Goal: Transaction & Acquisition: Obtain resource

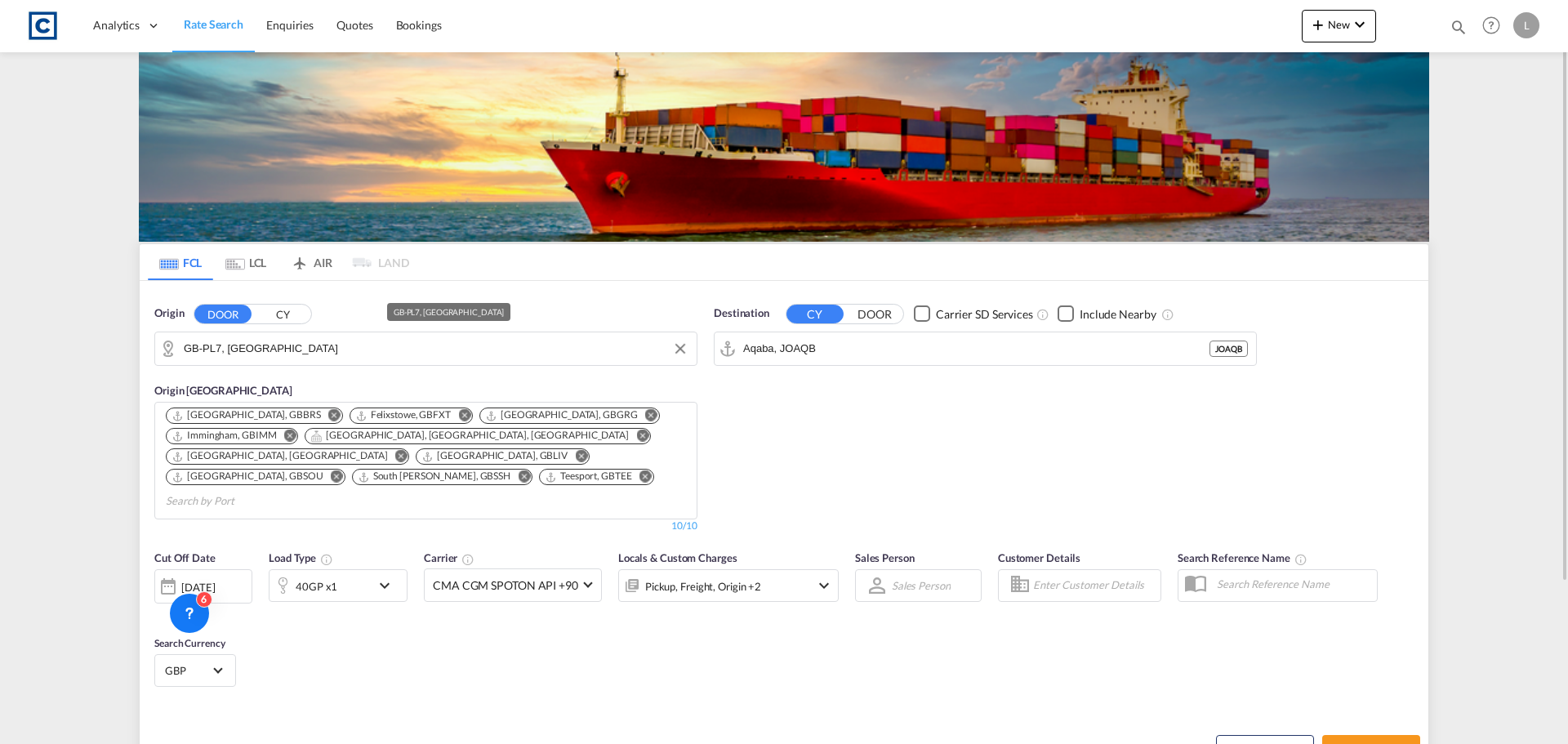
click at [232, 349] on input "GB-PL7, [GEOGRAPHIC_DATA]" at bounding box center [436, 349] width 505 height 25
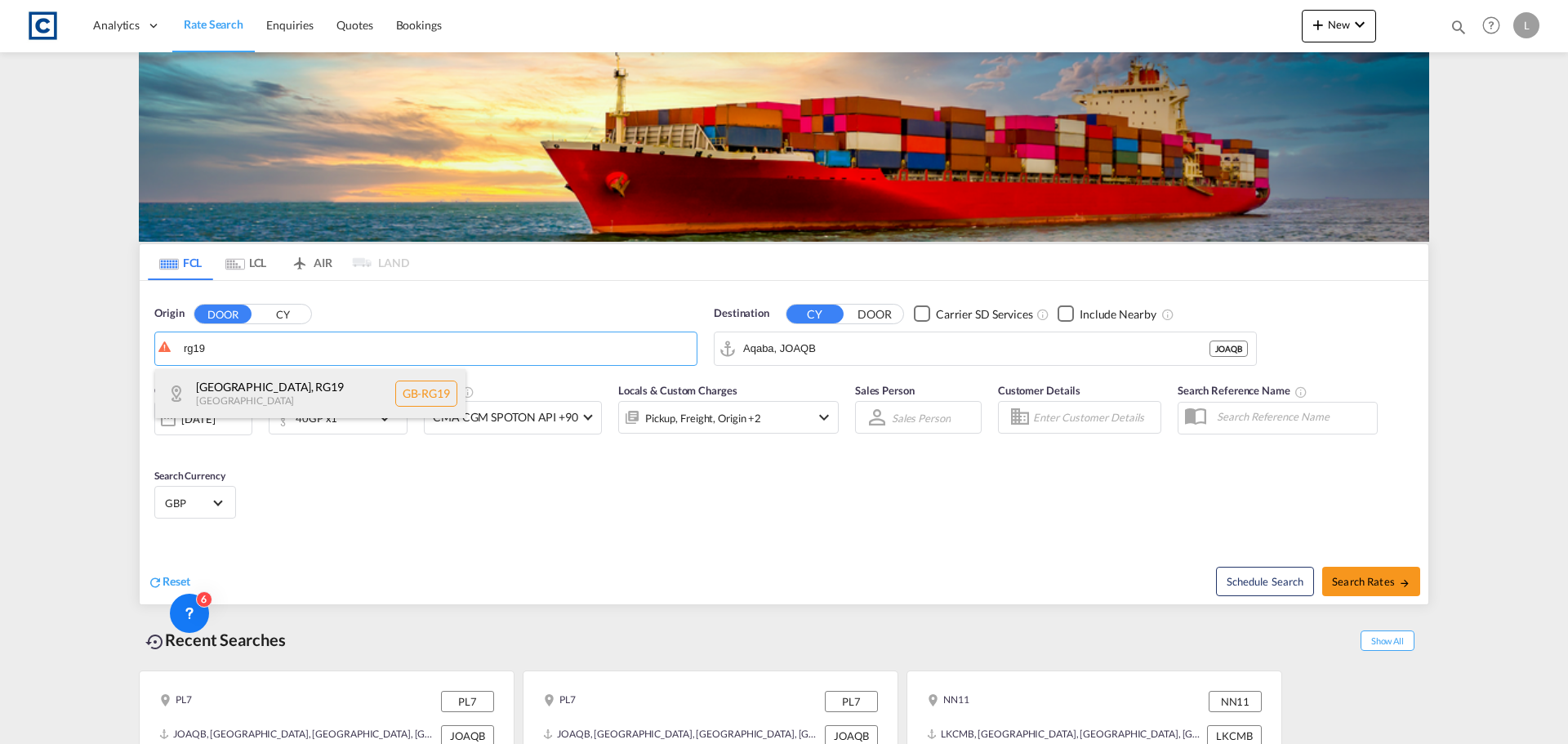
click at [244, 405] on div "[GEOGRAPHIC_DATA] [GEOGRAPHIC_DATA] [GEOGRAPHIC_DATA]-RG19" at bounding box center [310, 393] width 310 height 49
type input "GB-RG19, [GEOGRAPHIC_DATA]"
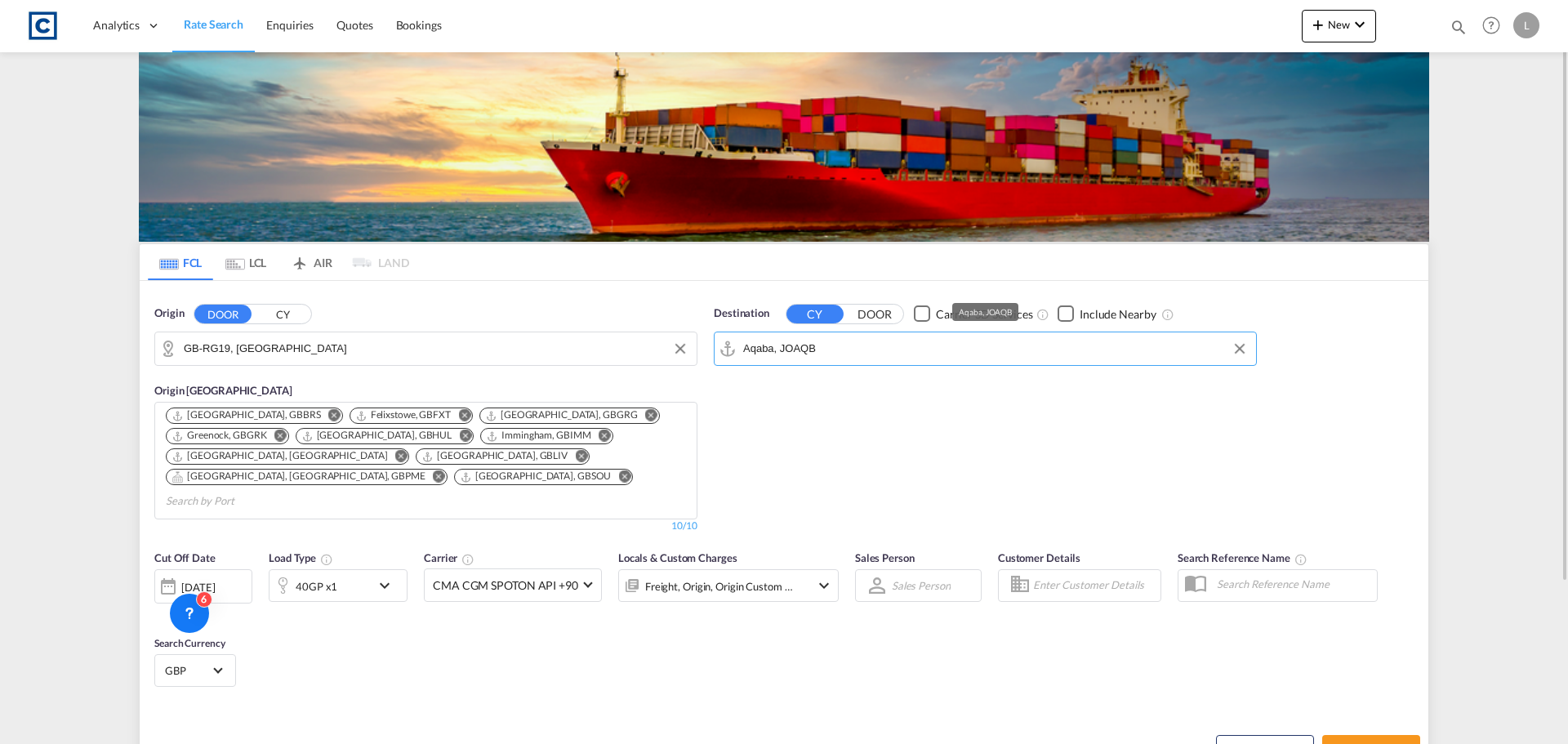
click at [831, 345] on input "Aqaba, JOAQB" at bounding box center [995, 349] width 505 height 25
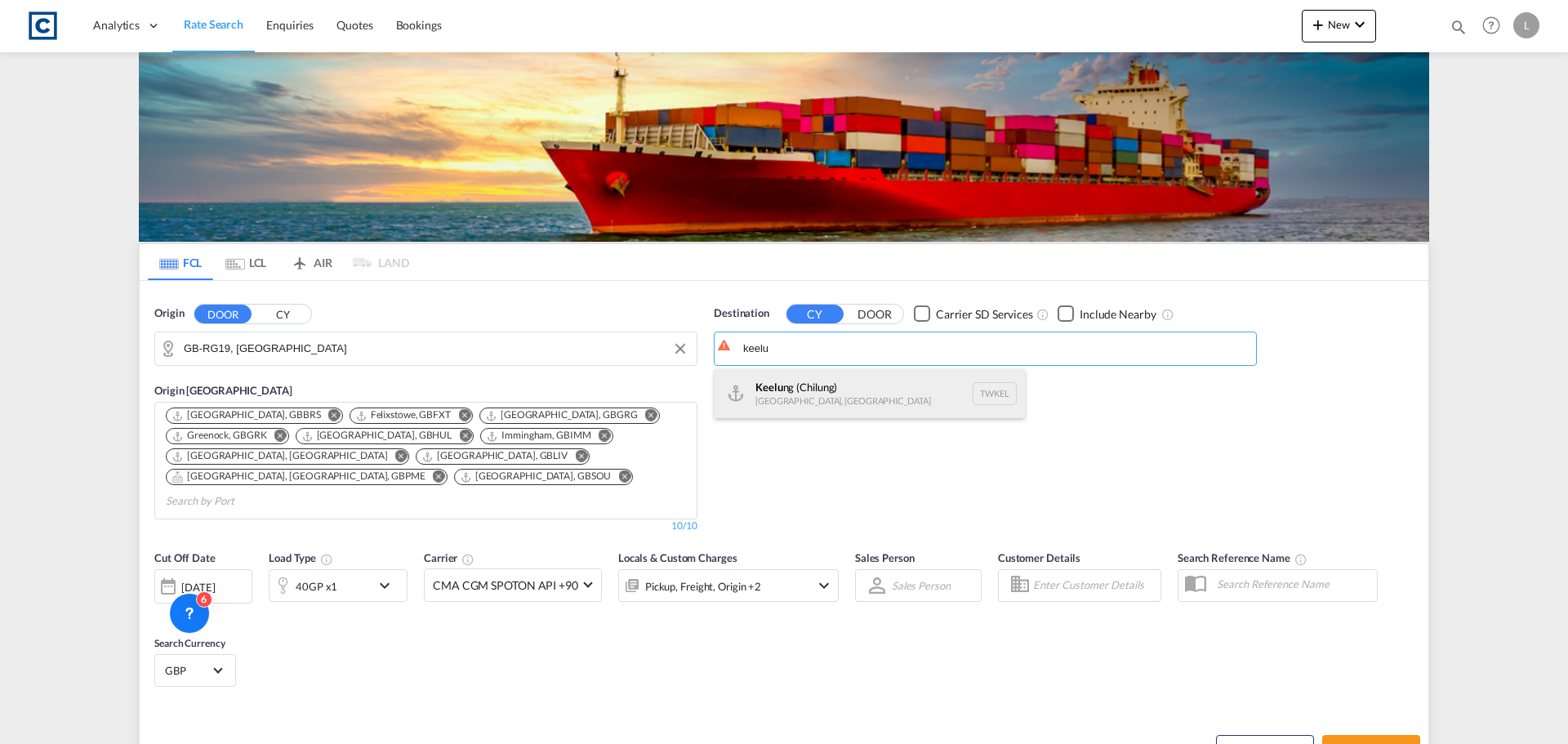
click at [838, 395] on div "Keelu ng ([GEOGRAPHIC_DATA]) [GEOGRAPHIC_DATA], [GEOGRAPHIC_DATA] TWKEL" at bounding box center [870, 393] width 310 height 49
type input "Keelung (Chilung), TWKEL"
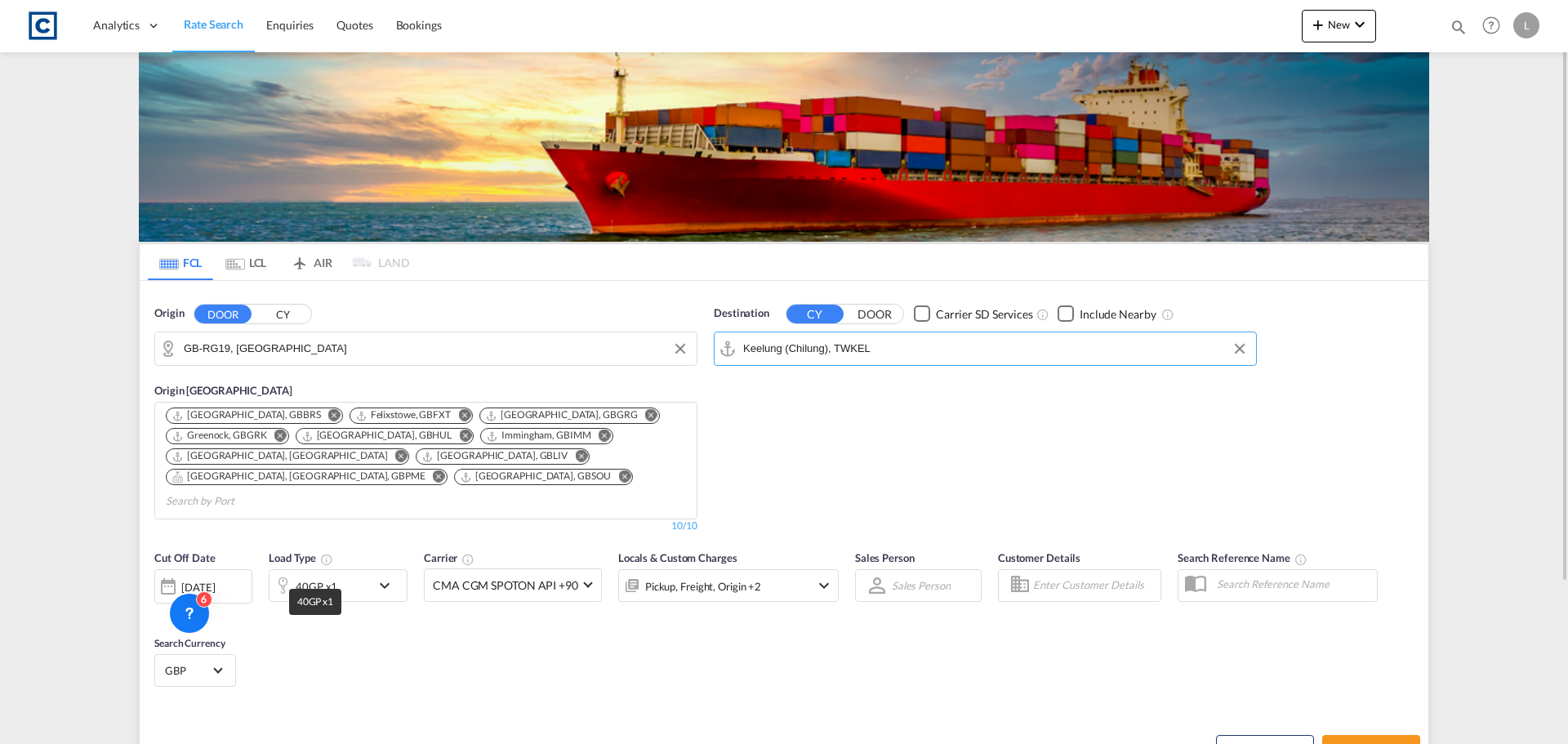
click at [318, 575] on div "40GP x1" at bounding box center [316, 586] width 42 height 23
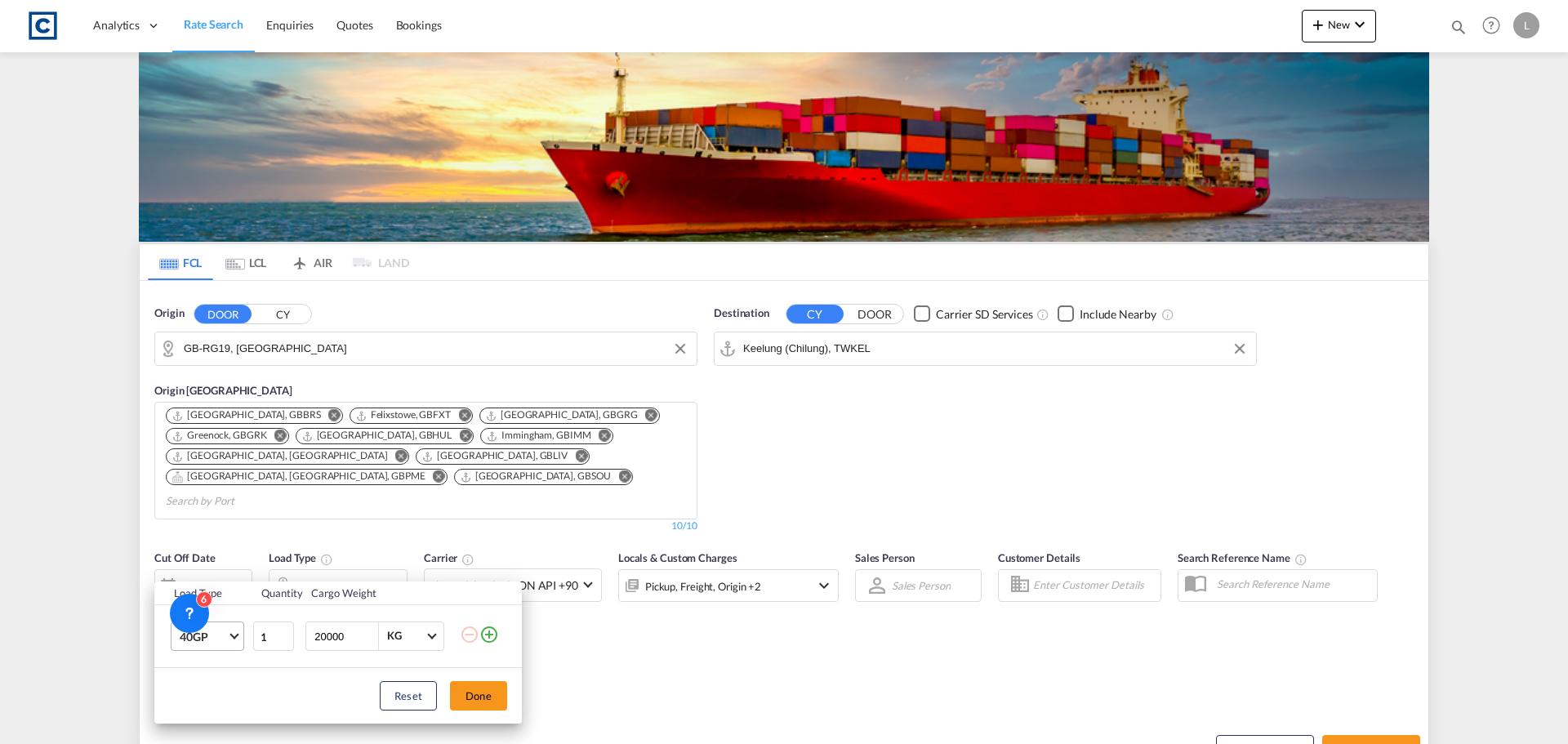
click at [207, 635] on span "40GP" at bounding box center [203, 637] width 47 height 16
click at [231, 554] on md-option "20GP" at bounding box center [222, 547] width 111 height 39
click at [471, 689] on button "Done" at bounding box center [478, 696] width 57 height 29
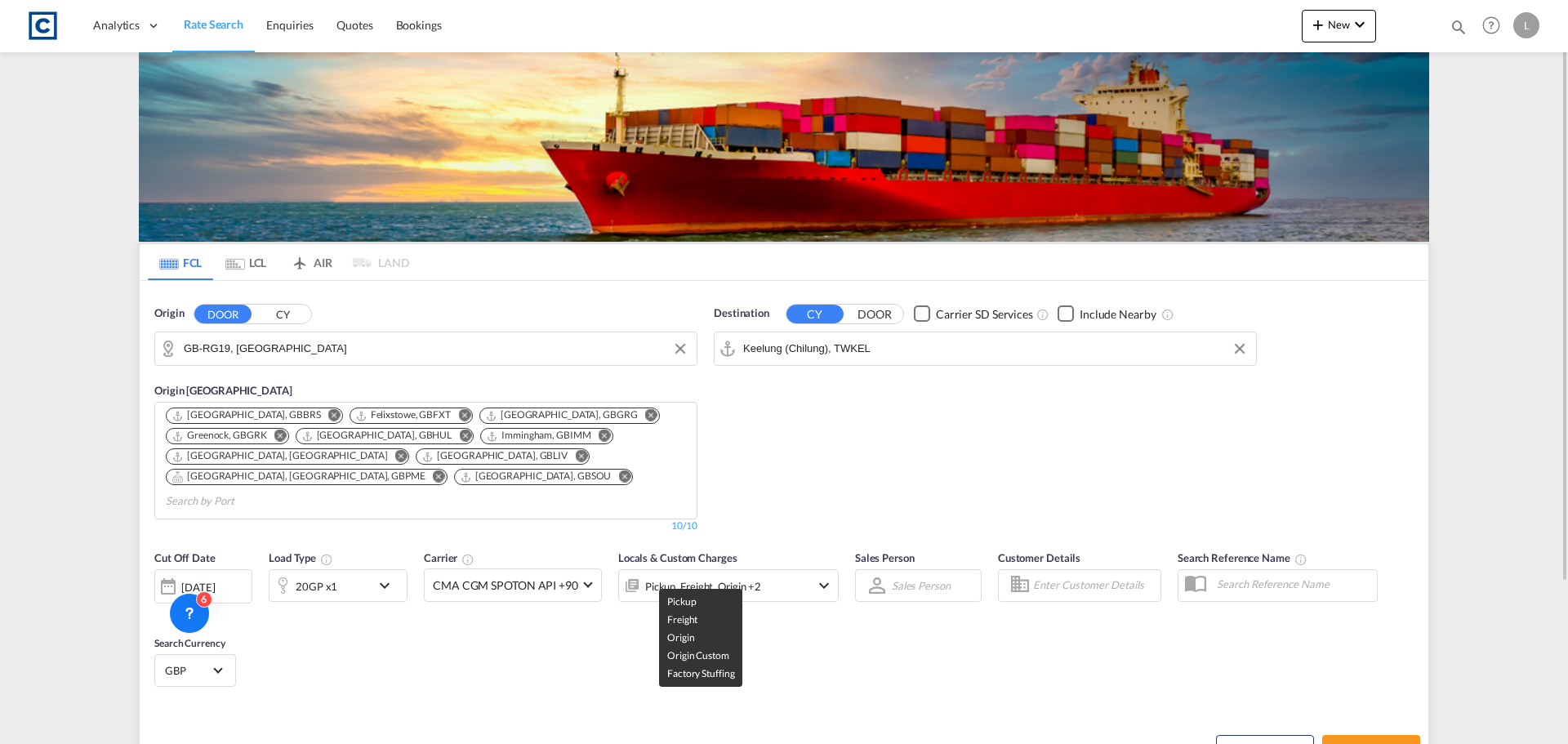
click at [723, 575] on div "Pickup, Freight, Origin +2" at bounding box center [703, 586] width 116 height 23
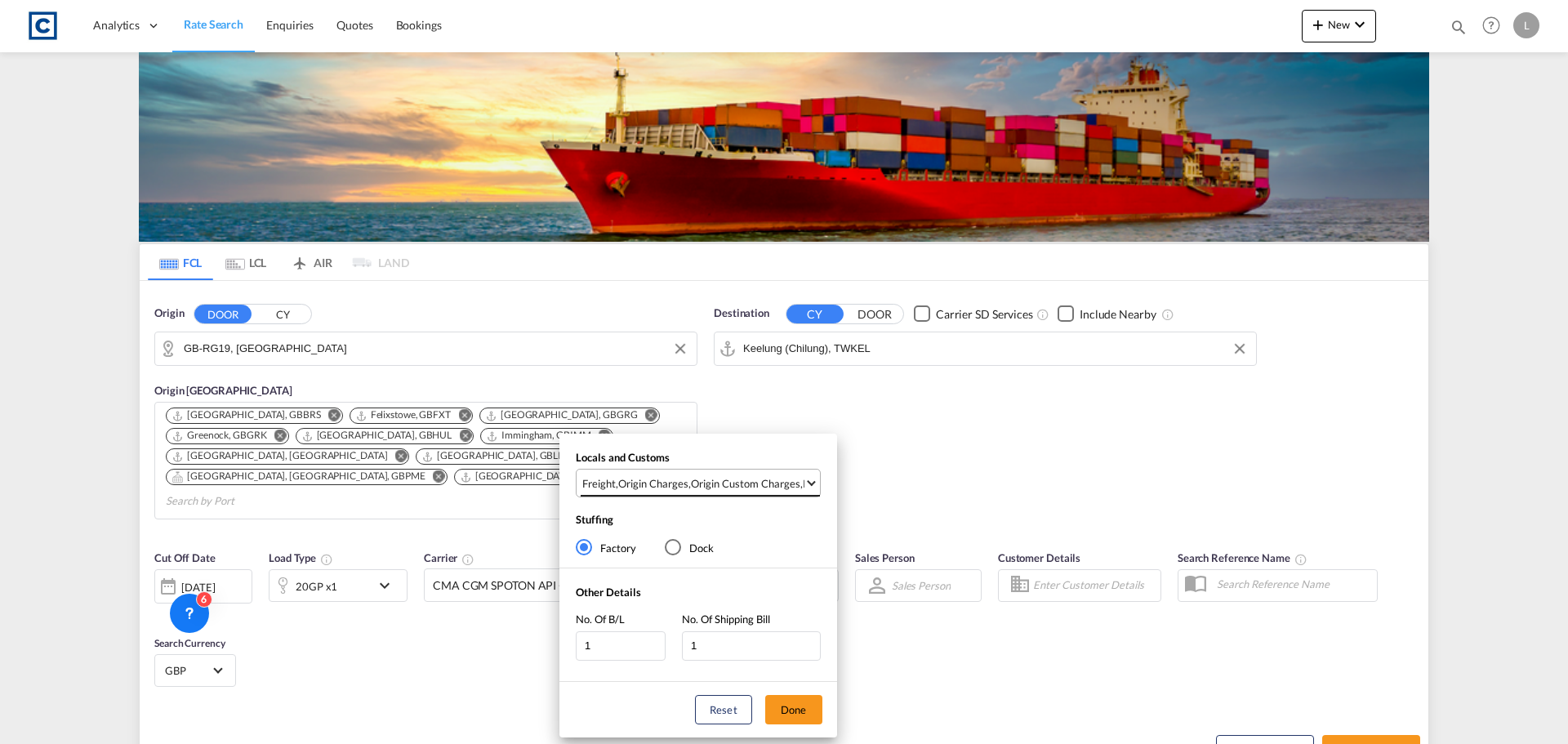
drag, startPoint x: 736, startPoint y: 477, endPoint x: 742, endPoint y: 541, distance: 64.3
click at [737, 477] on div "Origin Custom Charges" at bounding box center [746, 483] width 110 height 15
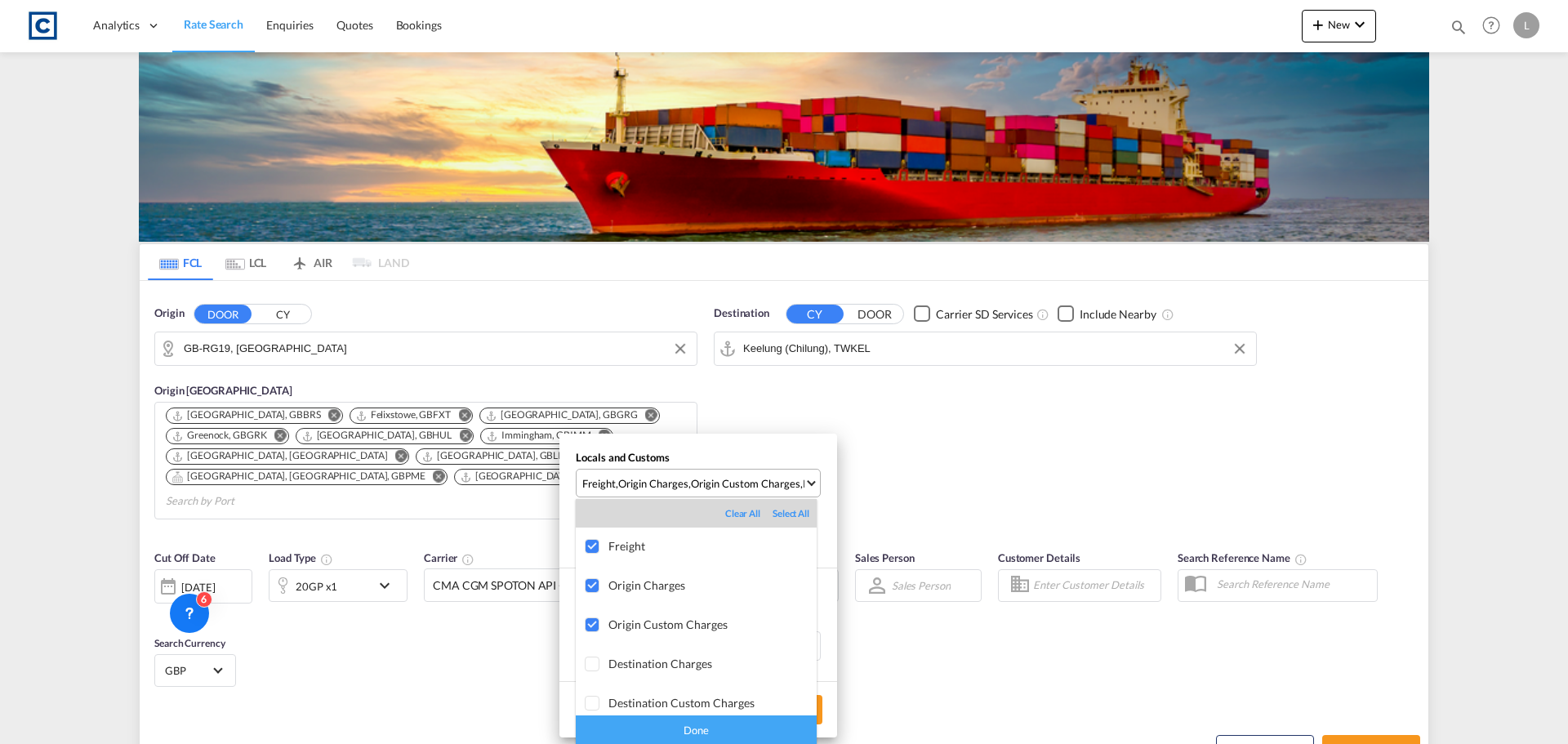
drag, startPoint x: 705, startPoint y: 730, endPoint x: 713, endPoint y: 728, distance: 8.2
click at [706, 730] on div "Done" at bounding box center [696, 729] width 241 height 28
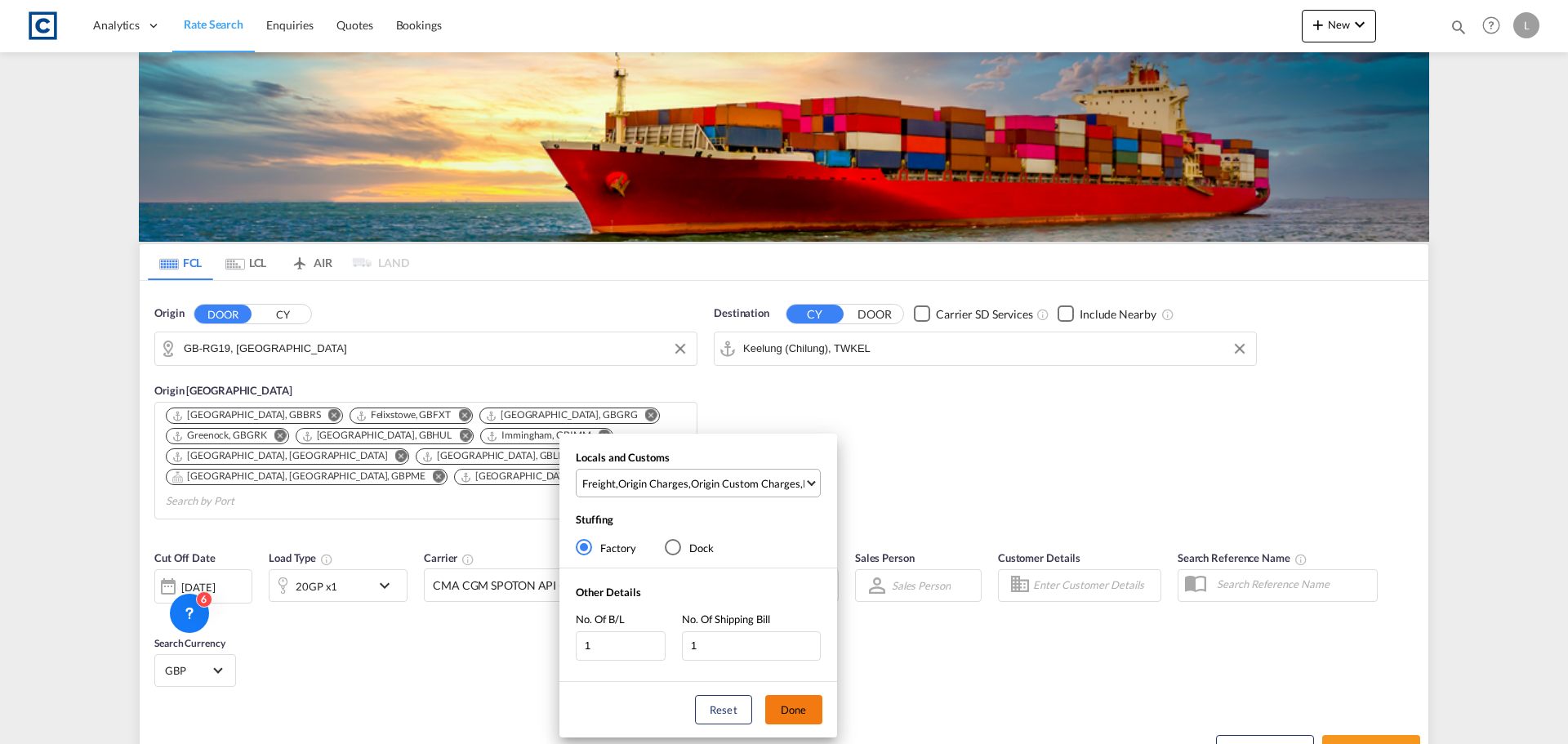
click at [785, 703] on button "Done" at bounding box center [794, 710] width 57 height 29
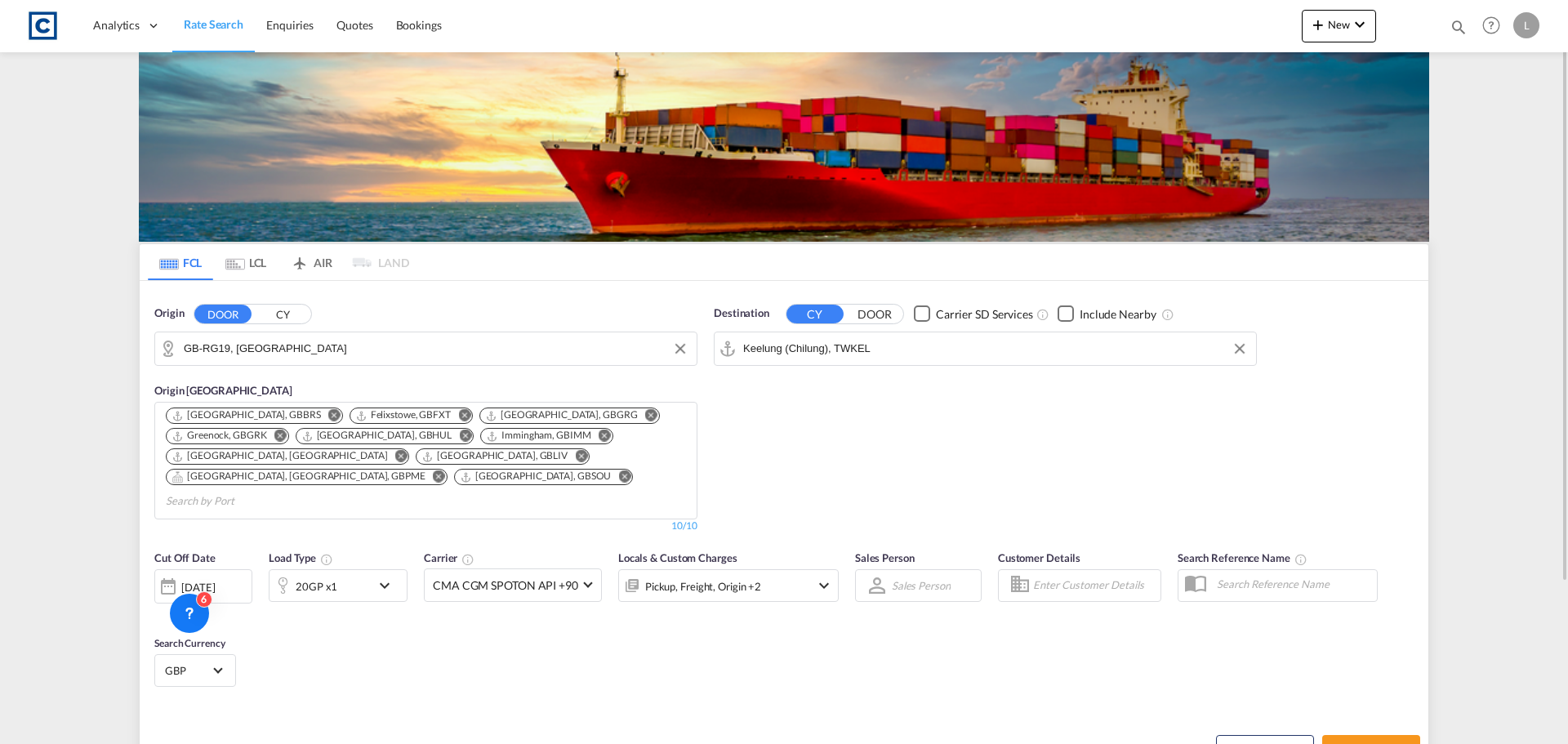
click at [215, 579] on div "[DATE]" at bounding box center [197, 586] width 33 height 15
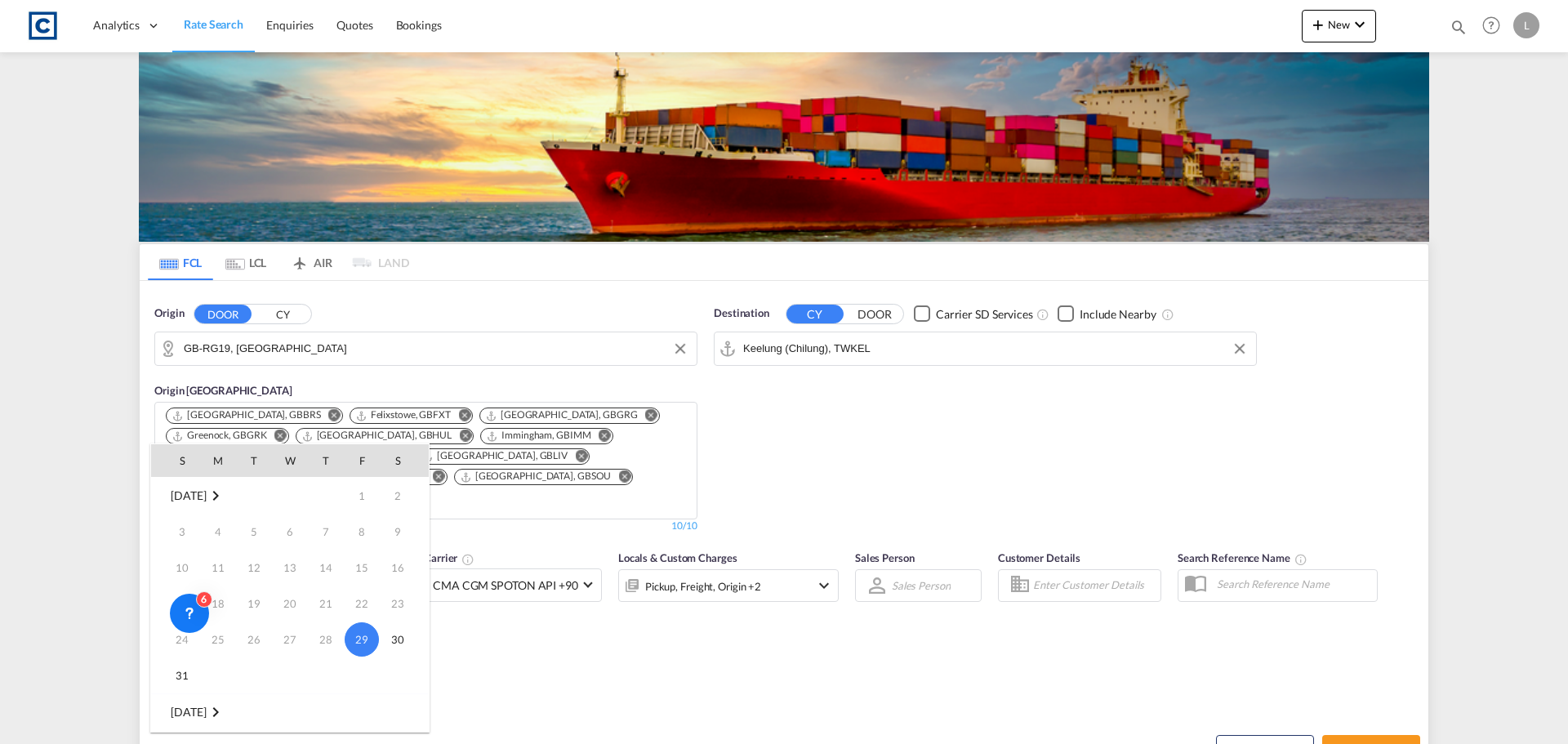
scroll to position [81, 0]
click at [231, 674] on span "1" at bounding box center [218, 666] width 33 height 33
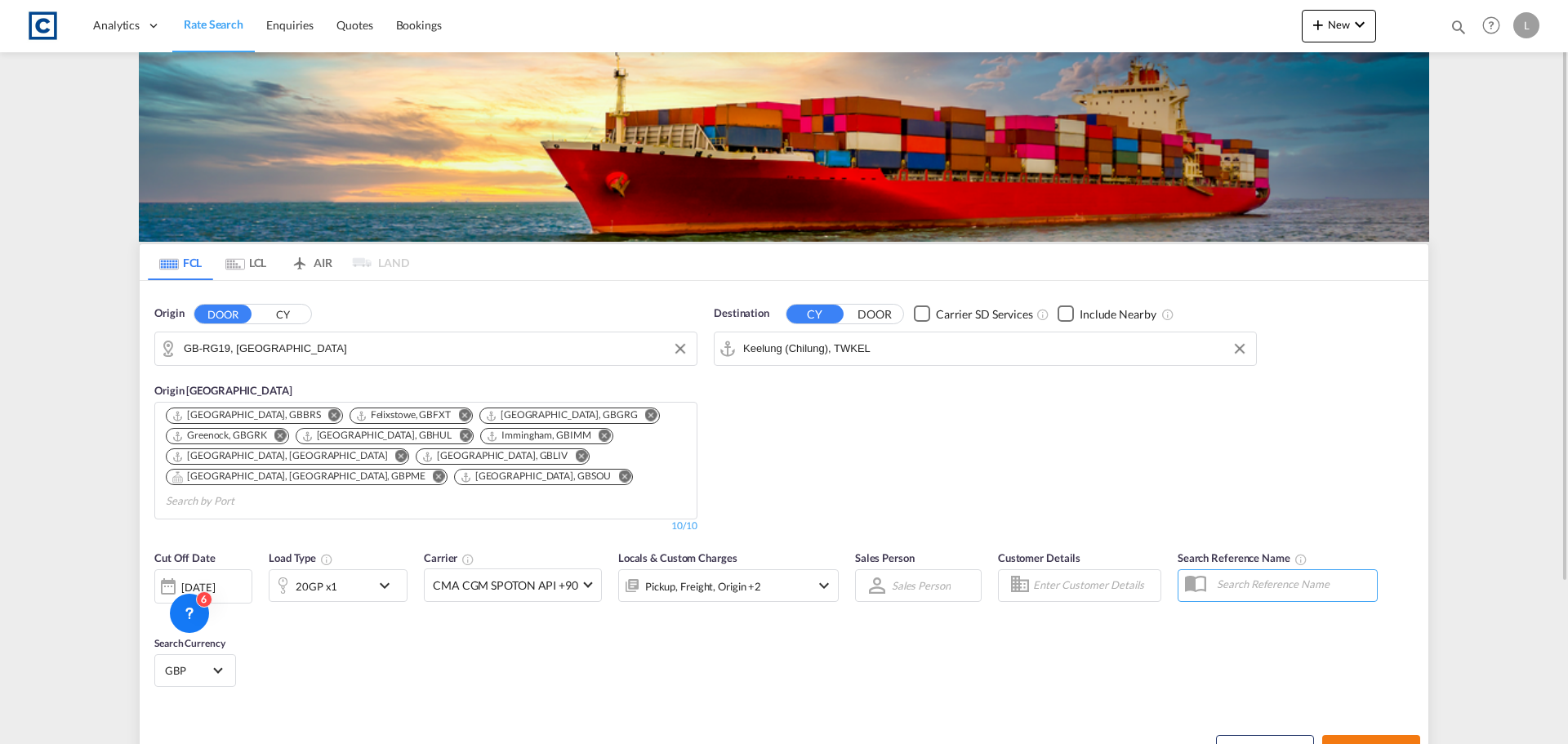
click at [1383, 743] on span "Search Rates" at bounding box center [1371, 749] width 78 height 13
type input "RG19 to TWKEL / [DATE]"
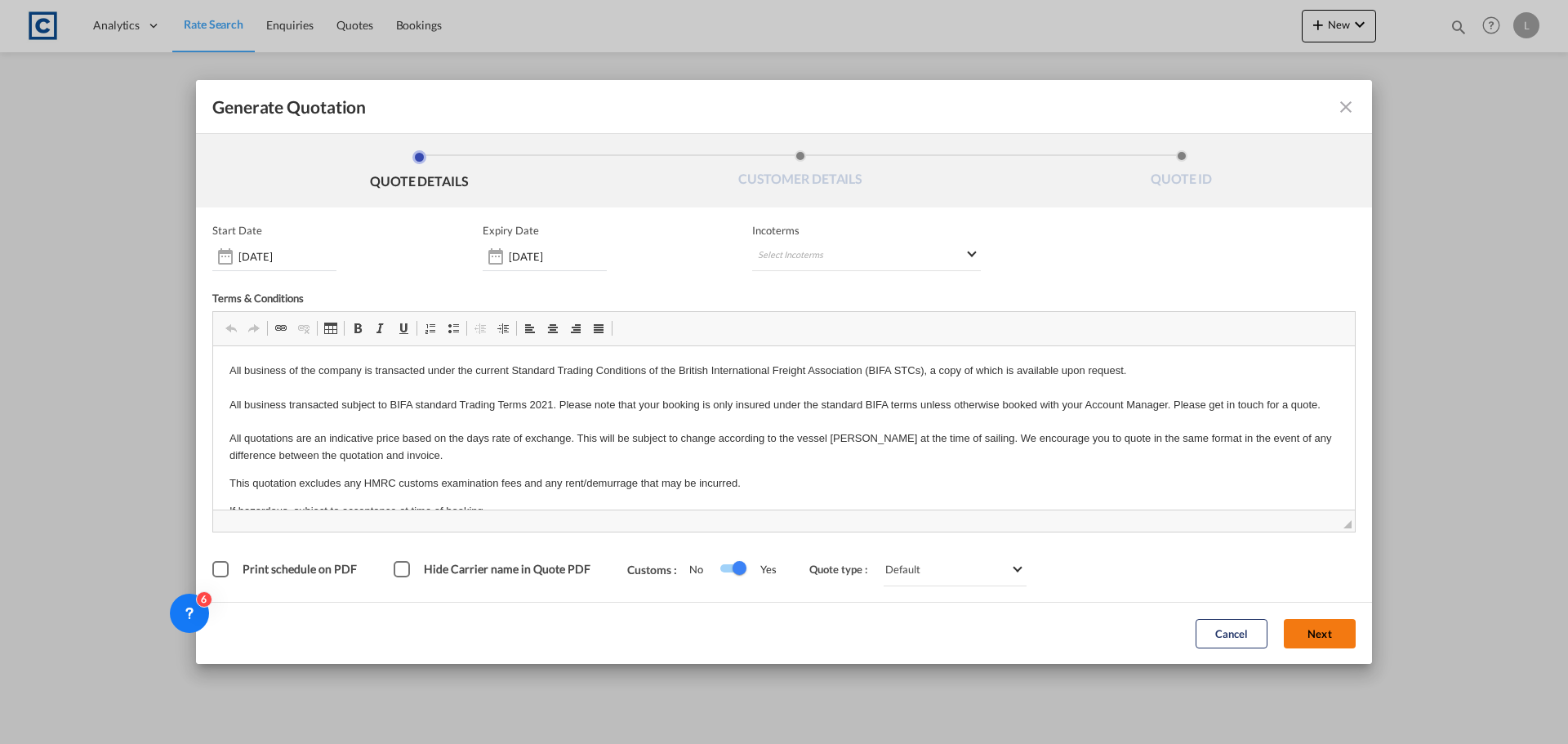
click at [1325, 634] on button "Next" at bounding box center [1320, 633] width 72 height 29
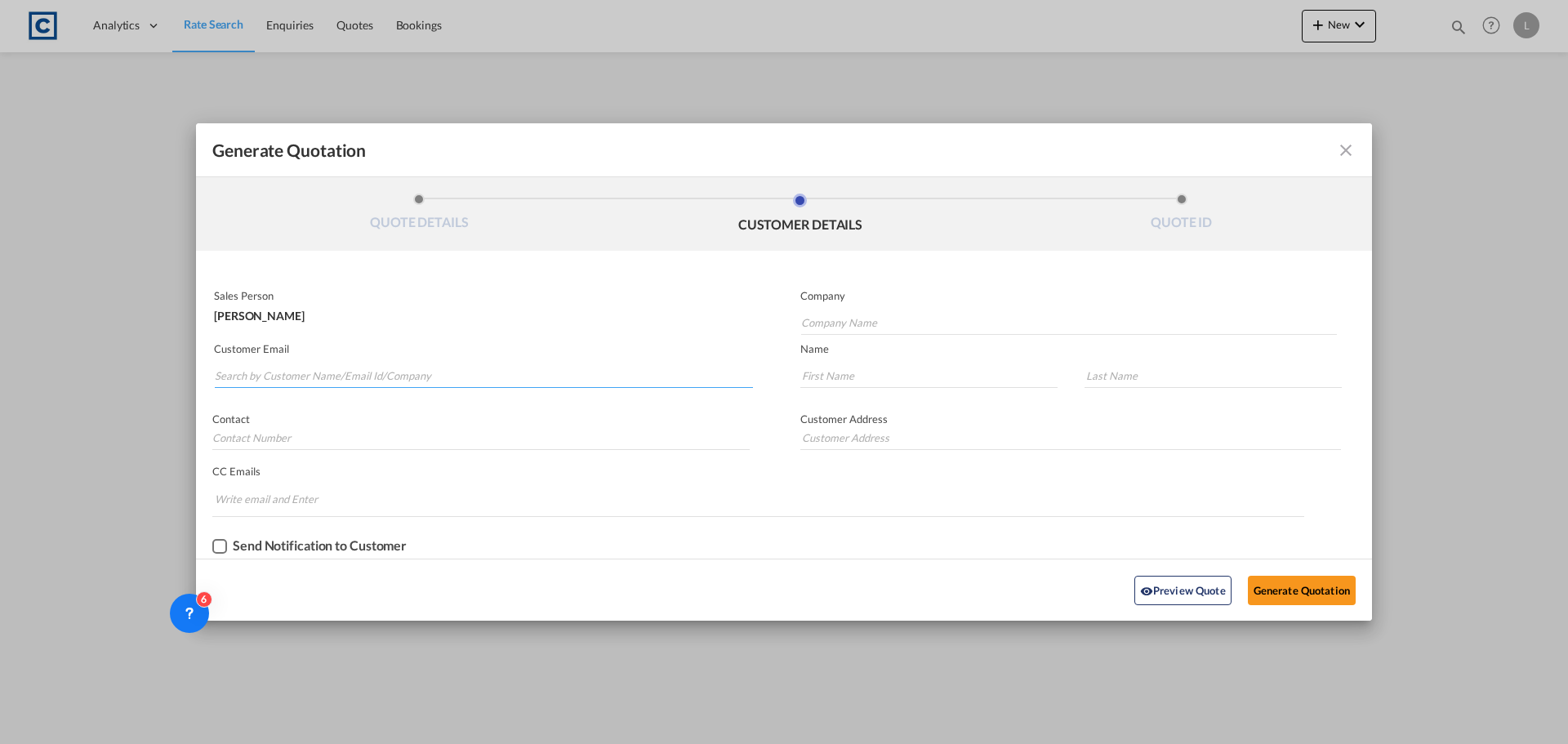
click at [459, 369] on input "Search by Customer Name/Email Id/Company" at bounding box center [484, 375] width 538 height 25
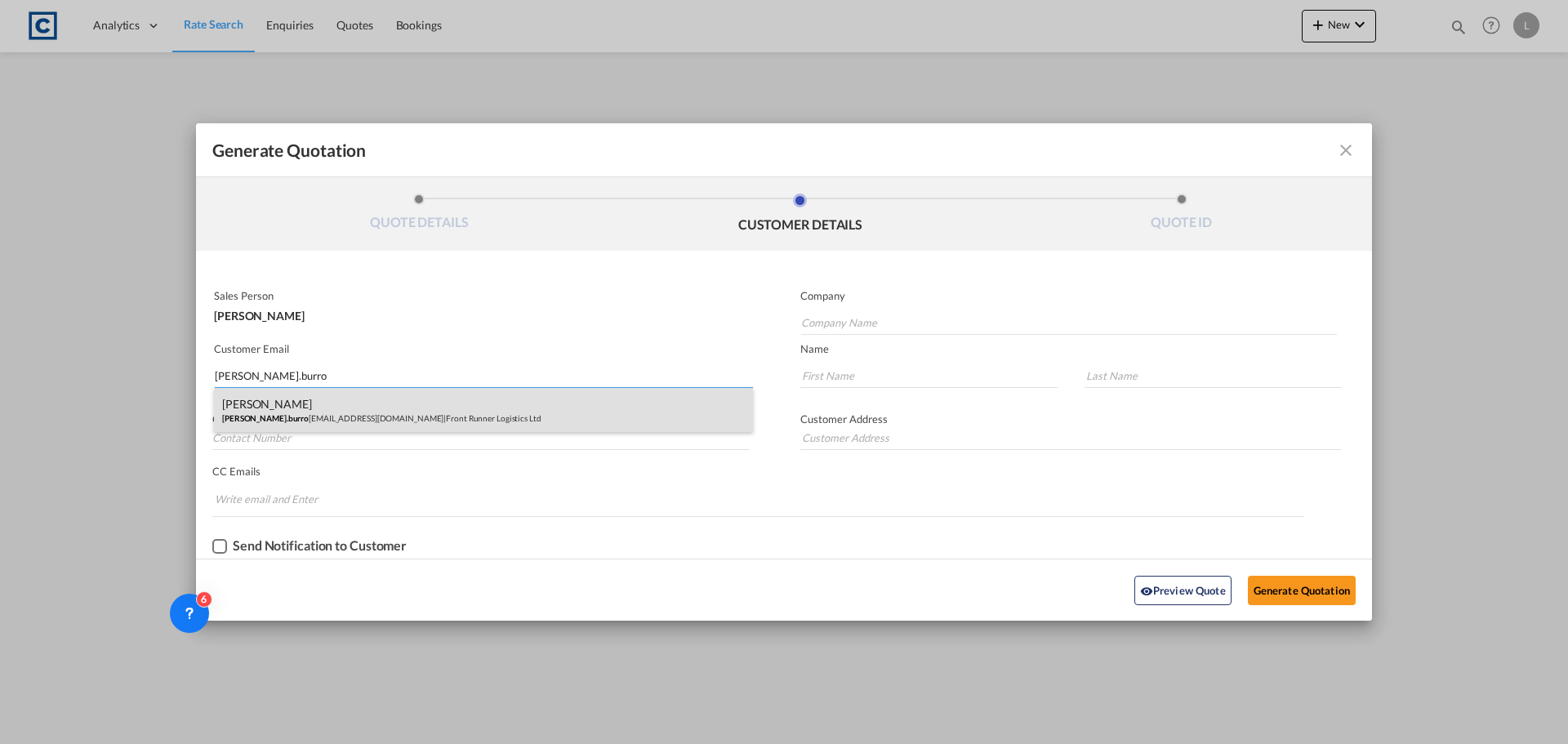
type input "[PERSON_NAME].burro"
click at [436, 410] on div "[PERSON_NAME] [PERSON_NAME].burro [EMAIL_ADDRESS][DOMAIN_NAME] | Front Runner L…" at bounding box center [484, 410] width 539 height 44
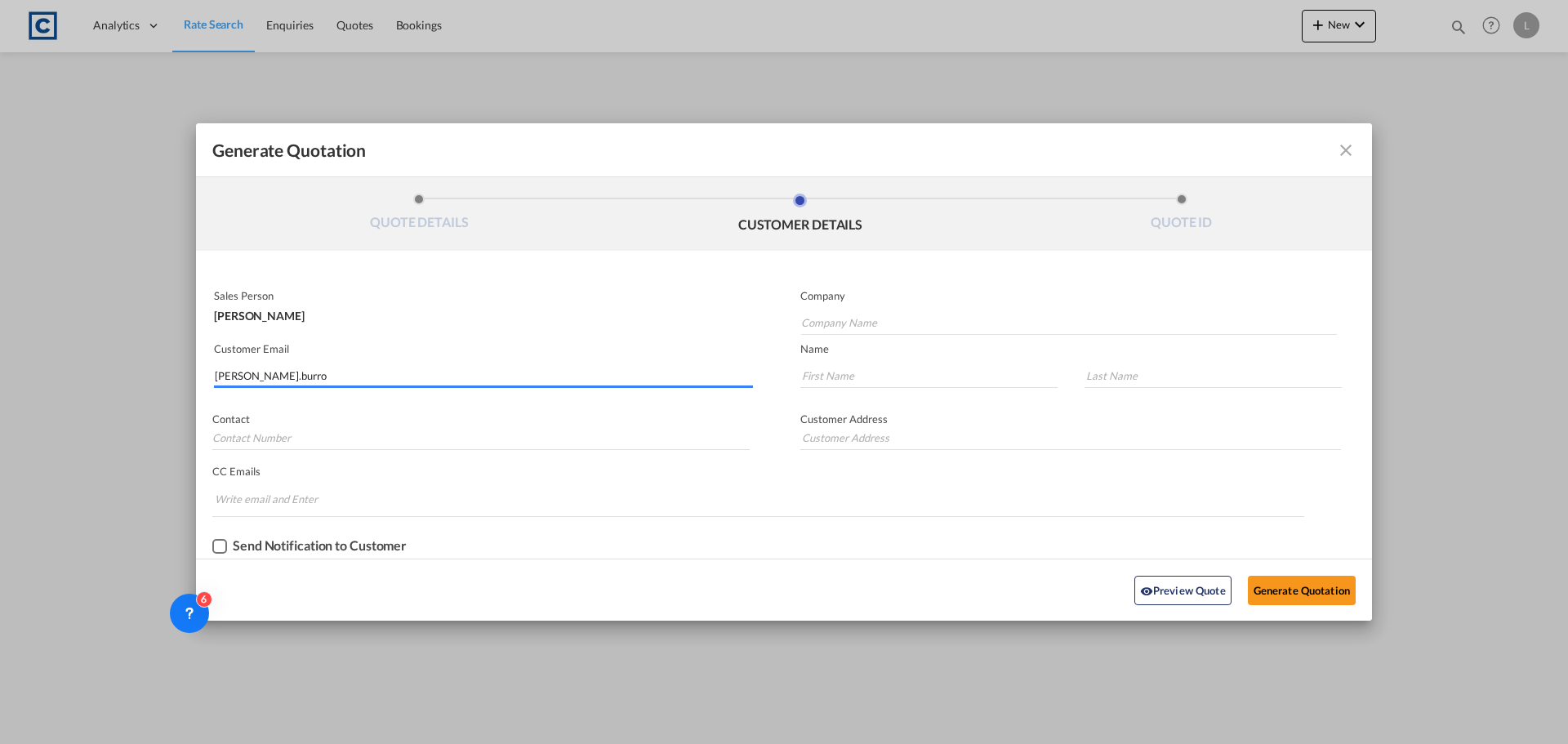
type input "Front Runner Logistics Ltd"
type input "[PERSON_NAME][EMAIL_ADDRESS][PERSON_NAME][DOMAIN_NAME]"
type input "[PERSON_NAME]"
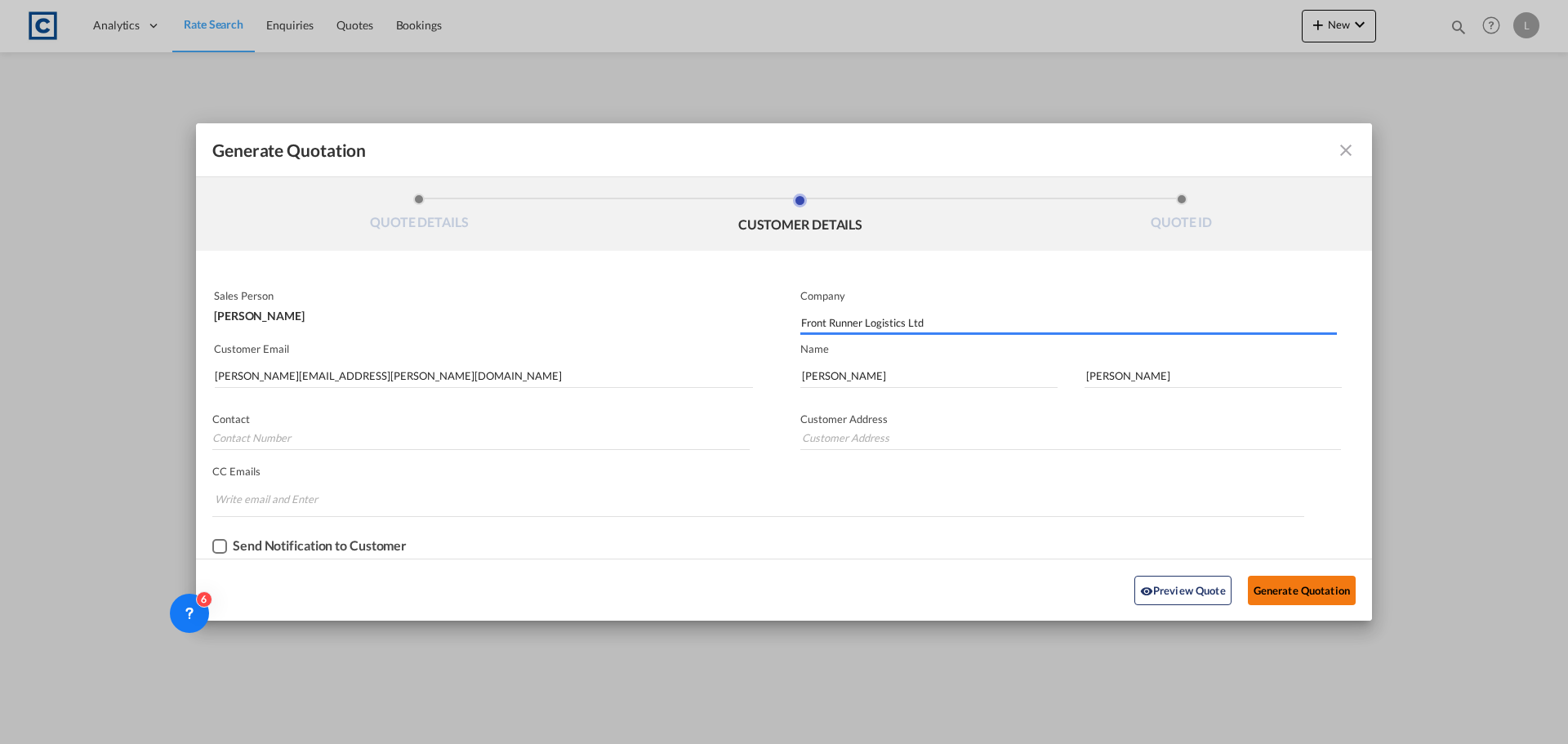
click at [1290, 596] on button "Generate Quotation" at bounding box center [1302, 591] width 108 height 29
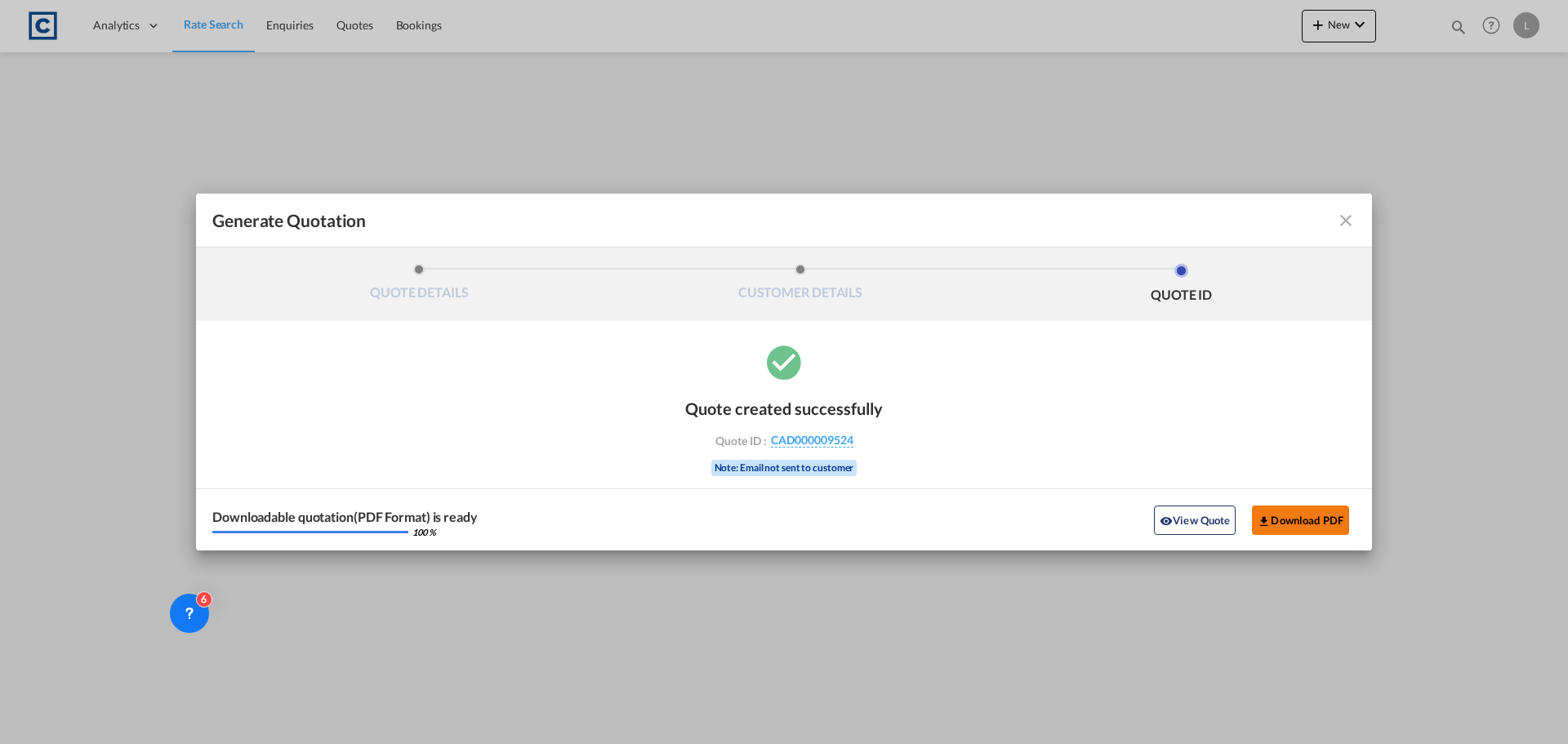
click at [1283, 512] on button "Download PDF" at bounding box center [1300, 520] width 97 height 29
click at [1340, 217] on md-icon "icon-close fg-AAA8AD cursor m-0" at bounding box center [1346, 220] width 20 height 20
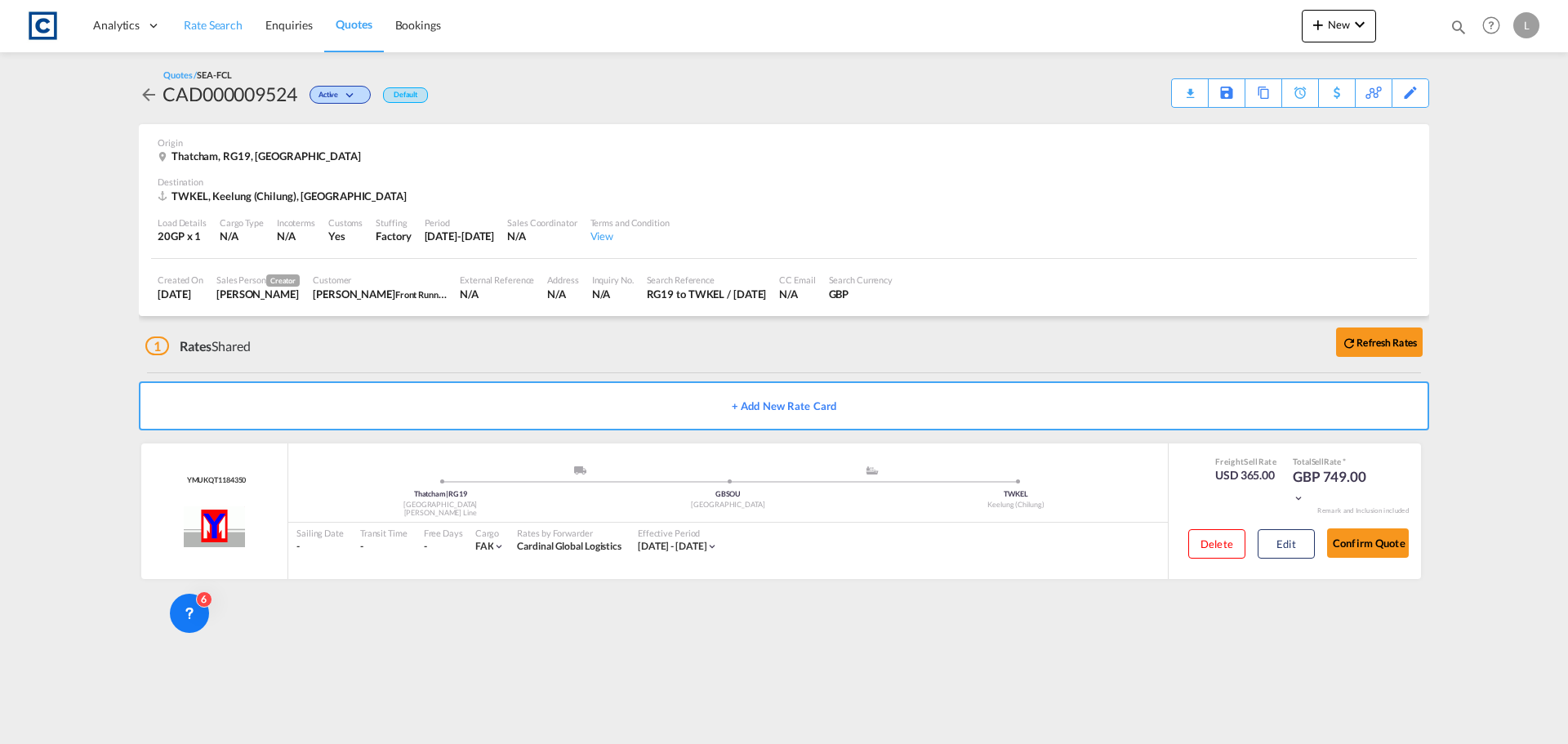
click at [225, 13] on link "Rate Search" at bounding box center [213, 26] width 81 height 53
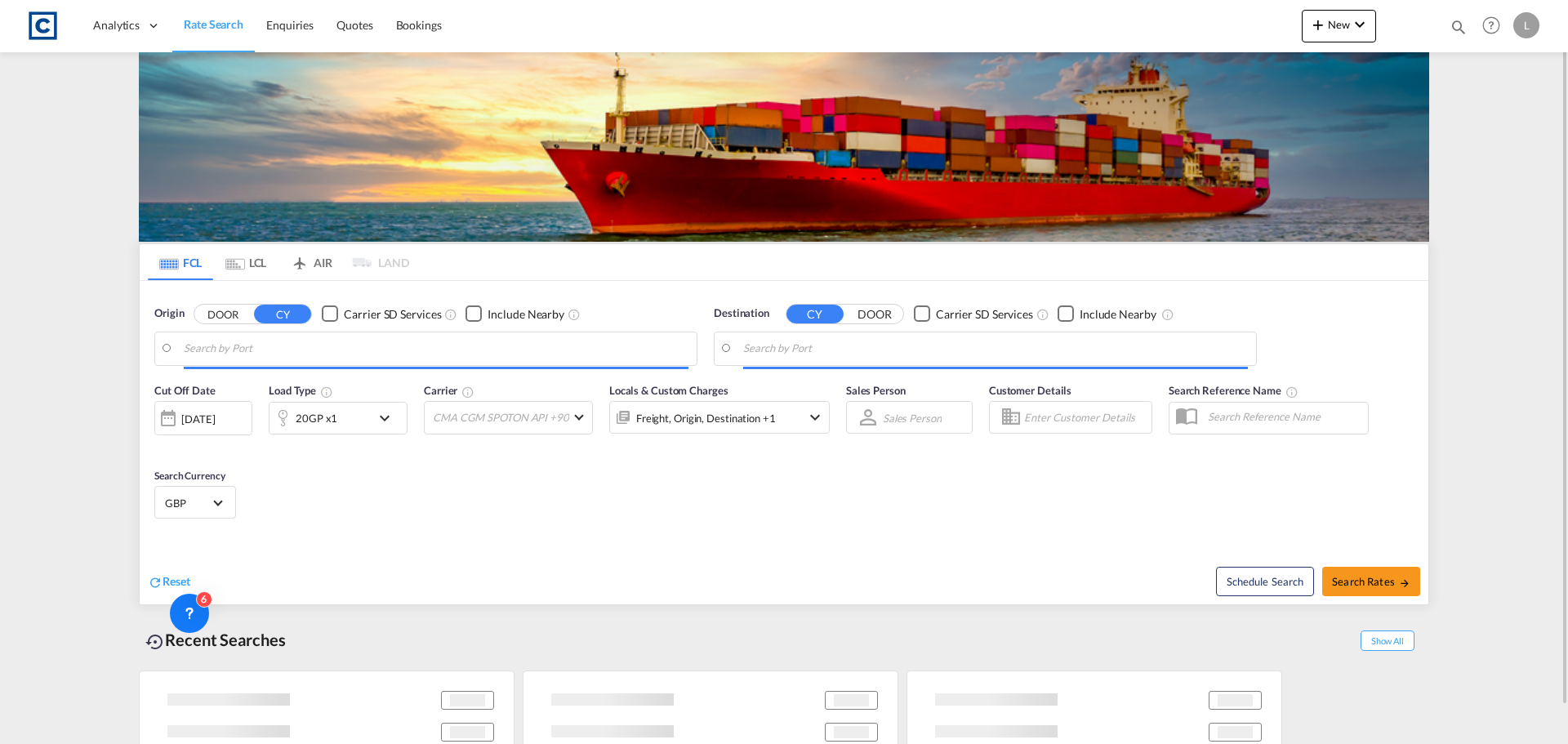
type input "GB-RG19, [GEOGRAPHIC_DATA]"
type input "Keelung (Chilung), TWKEL"
